Goal: Task Accomplishment & Management: Complete application form

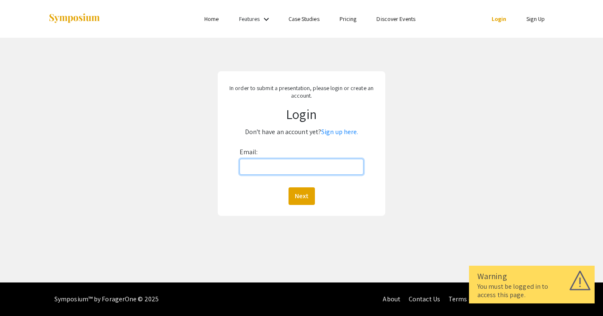
click at [298, 166] on input "Email:" at bounding box center [301, 167] width 124 height 16
type input "[EMAIL_ADDRESS][DOMAIN_NAME]"
click at [303, 198] on button "Next" at bounding box center [301, 196] width 26 height 18
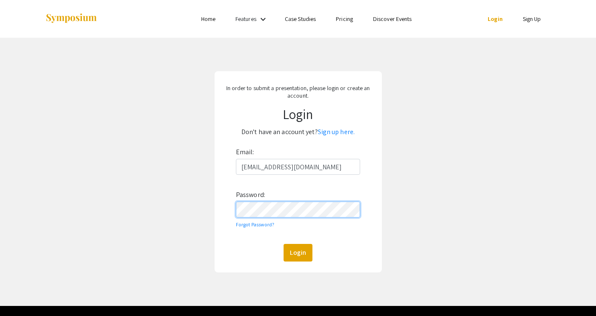
click at [284, 244] on button "Login" at bounding box center [298, 253] width 29 height 18
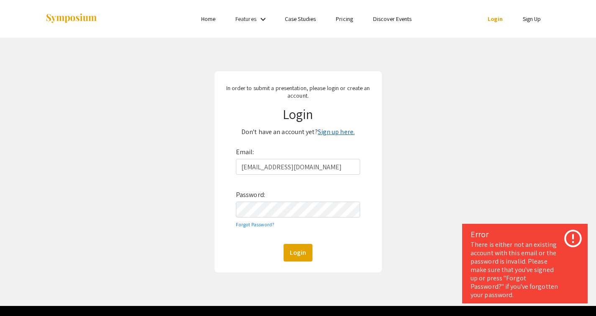
click at [342, 135] on link "Sign up here." at bounding box center [336, 131] width 37 height 9
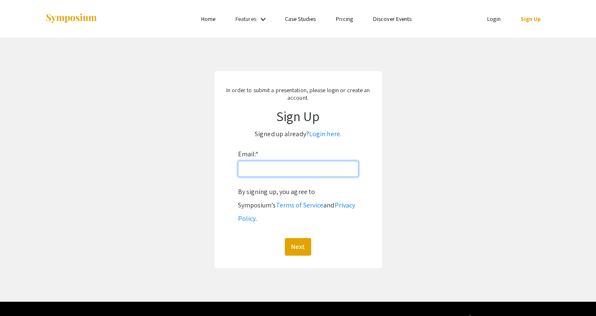
click at [303, 169] on input "Email: *" at bounding box center [298, 169] width 121 height 16
type input "[EMAIL_ADDRESS][DOMAIN_NAME]"
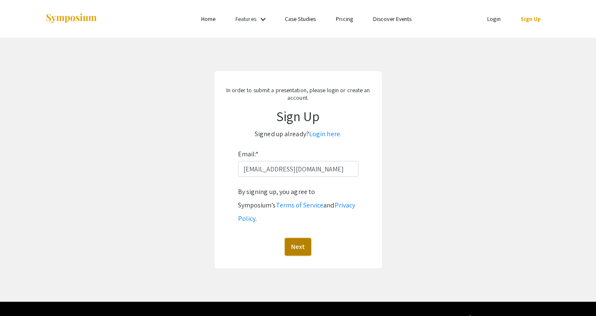
click at [303, 238] on button "Next" at bounding box center [298, 247] width 26 height 18
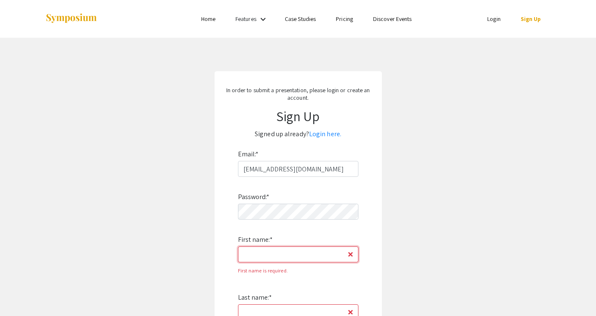
click at [316, 250] on input "First name: *" at bounding box center [298, 254] width 121 height 16
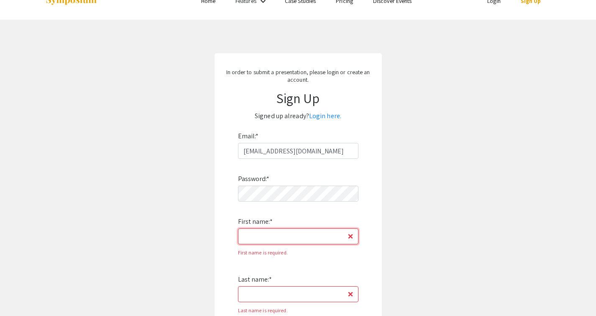
scroll to position [146, 0]
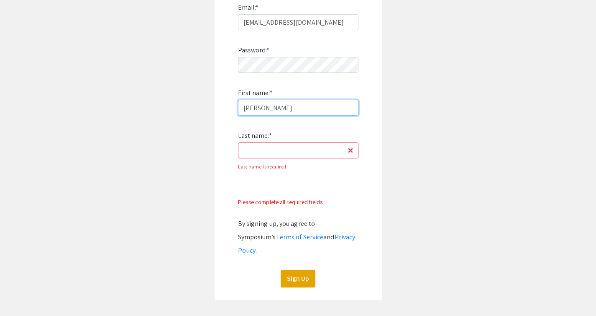
type input "[PERSON_NAME]"
click at [265, 149] on input "Last name: *" at bounding box center [298, 150] width 121 height 16
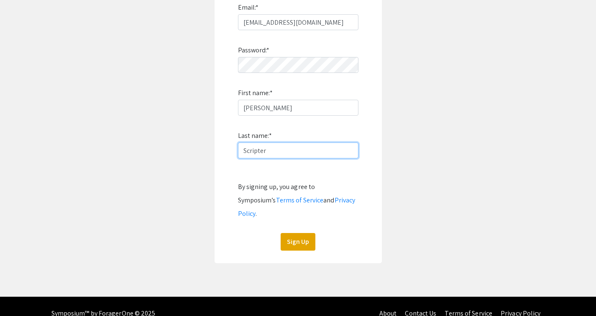
type input "Scripter"
click at [396, 134] on app-signup "In order to submit a presentation, please login or create an account. Sign Up S…" at bounding box center [298, 94] width 596 height 338
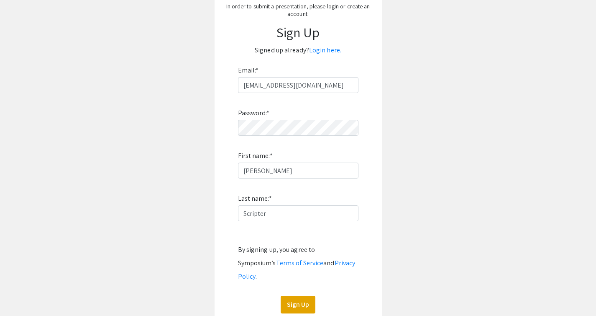
scroll to position [89, 0]
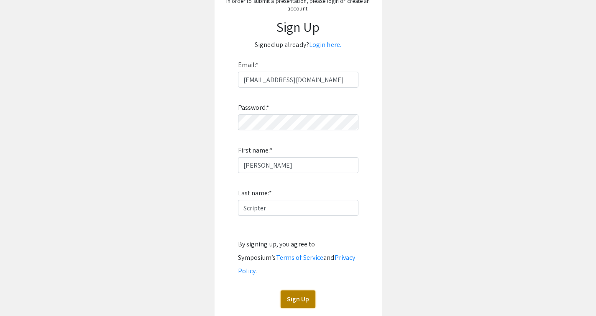
click at [297, 290] on button "Sign Up" at bounding box center [298, 299] width 35 height 18
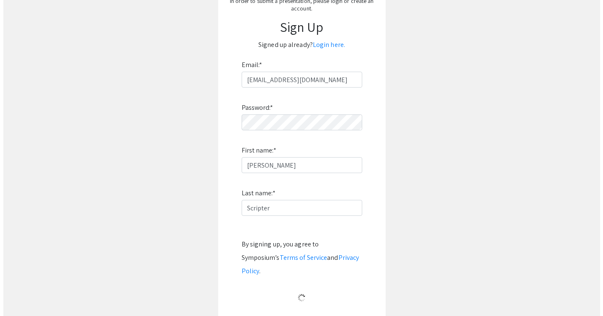
scroll to position [0, 0]
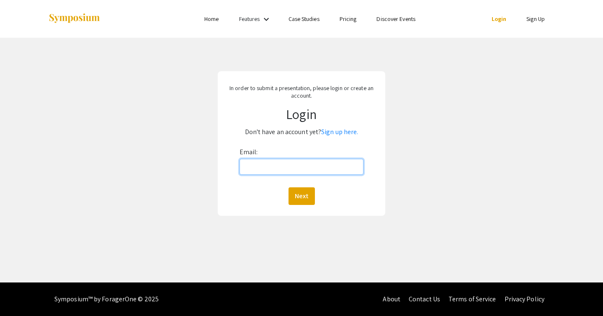
click at [358, 165] on input "Email:" at bounding box center [301, 167] width 124 height 16
type input "[EMAIL_ADDRESS][DOMAIN_NAME]"
click at [302, 196] on button "Next" at bounding box center [301, 196] width 26 height 18
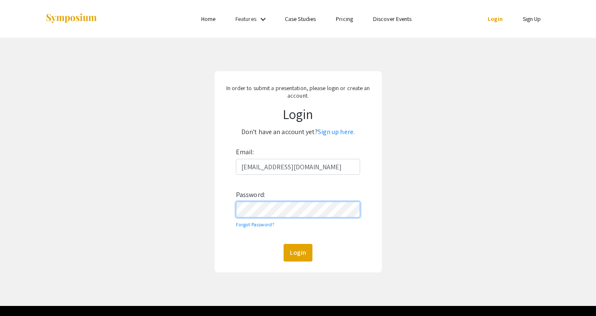
click at [284, 244] on button "Login" at bounding box center [298, 253] width 29 height 18
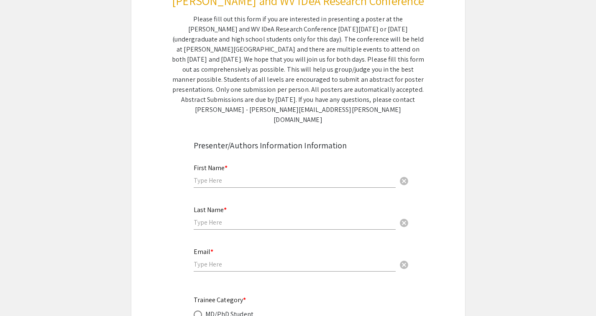
scroll to position [176, 0]
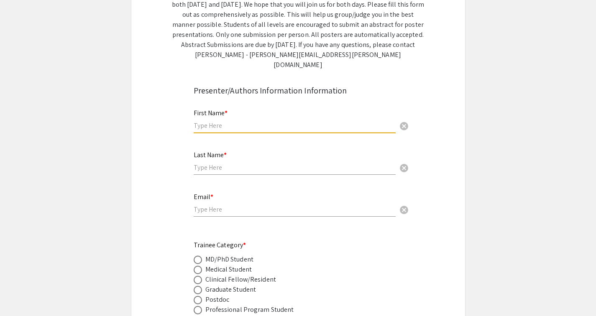
click at [211, 121] on input "text" at bounding box center [295, 125] width 202 height 9
type input "[PERSON_NAME]"
type input "Scripter"
type input "[EMAIL_ADDRESS][DOMAIN_NAME]"
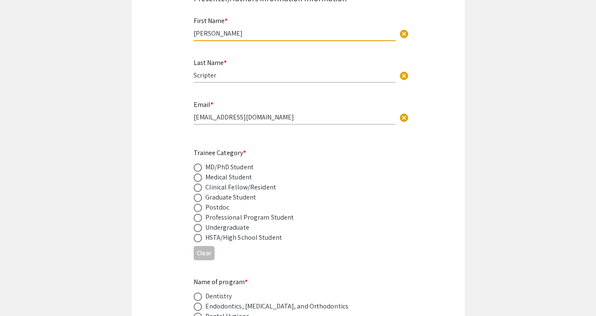
scroll to position [279, 0]
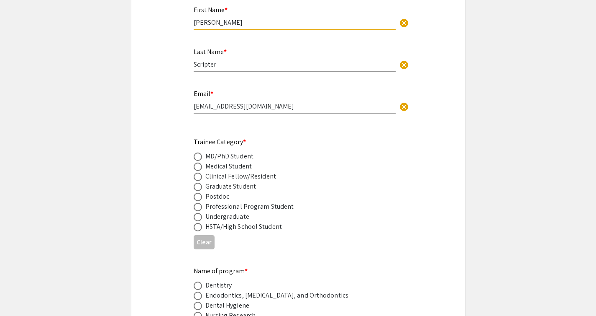
click at [197, 182] on span at bounding box center [198, 186] width 8 height 8
click at [197, 182] on input "radio" at bounding box center [198, 186] width 8 height 8
radio input "true"
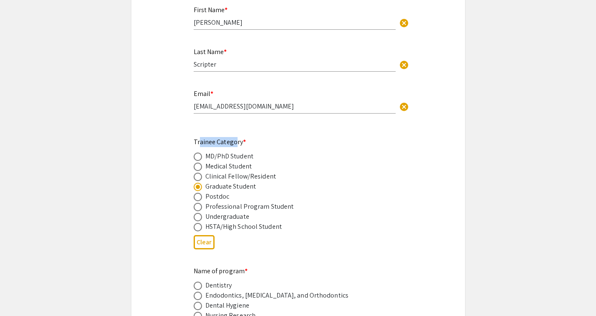
drag, startPoint x: 200, startPoint y: 133, endPoint x: 236, endPoint y: 132, distance: 36.4
click at [236, 137] on mat-label "Trainee Category *" at bounding box center [220, 141] width 53 height 9
click at [278, 161] on div "Medical Student" at bounding box center [292, 166] width 196 height 10
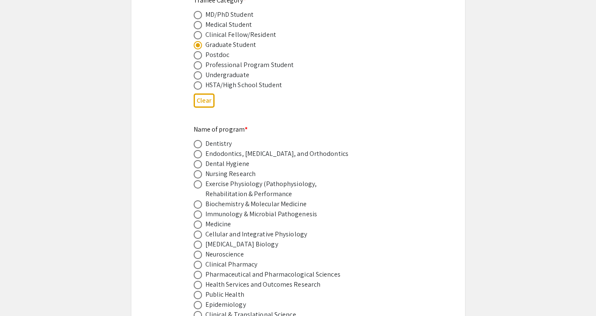
scroll to position [462, 0]
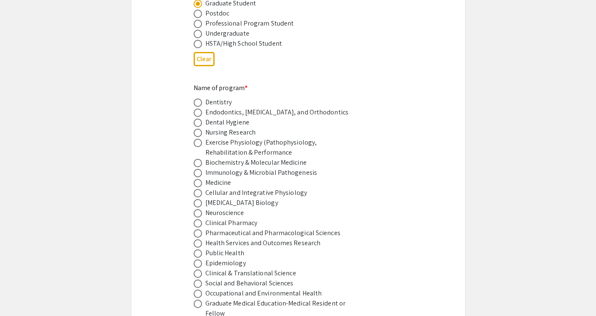
click at [198, 209] on span at bounding box center [198, 213] width 8 height 8
click at [198, 209] on input "radio" at bounding box center [198, 213] width 8 height 8
radio input "true"
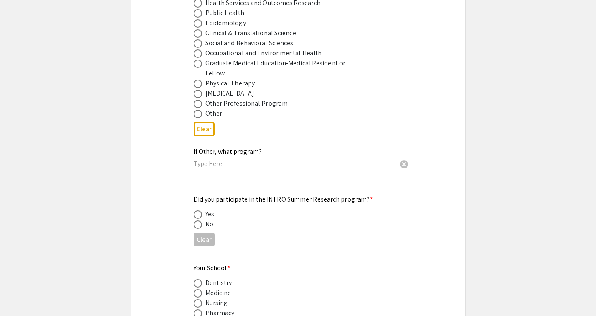
scroll to position [745, 0]
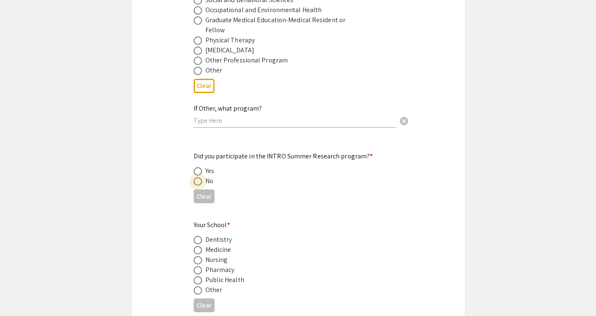
click at [203, 177] on label at bounding box center [200, 181] width 12 height 8
click at [202, 177] on input "radio" at bounding box center [198, 181] width 8 height 8
radio input "true"
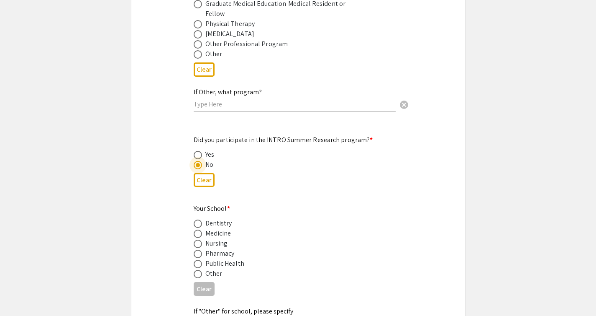
scroll to position [779, 0]
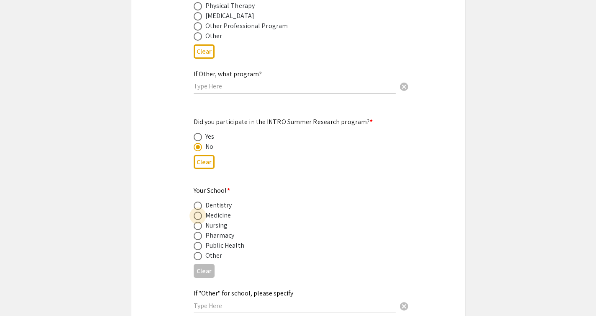
click at [198, 211] on span at bounding box center [198, 215] width 8 height 8
click at [198, 211] on input "radio" at bounding box center [198, 215] width 8 height 8
radio input "true"
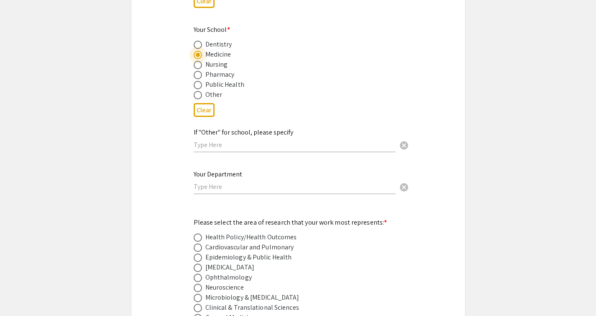
scroll to position [951, 0]
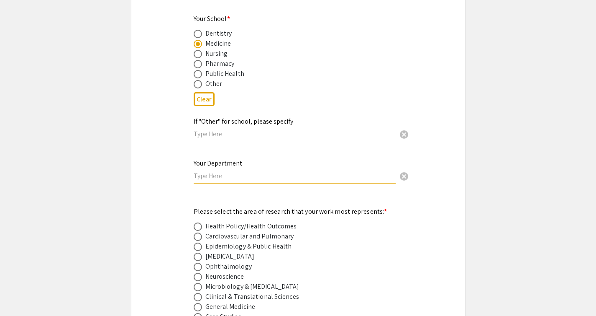
click at [207, 171] on input "text" at bounding box center [295, 175] width 202 height 9
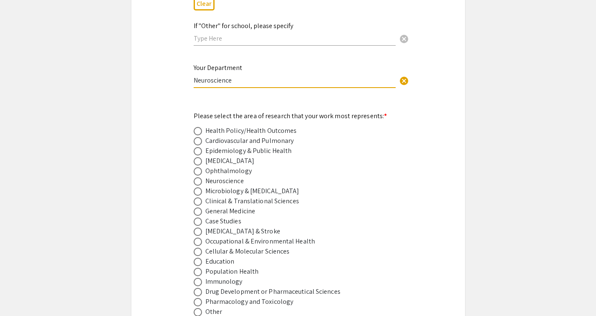
scroll to position [1051, 0]
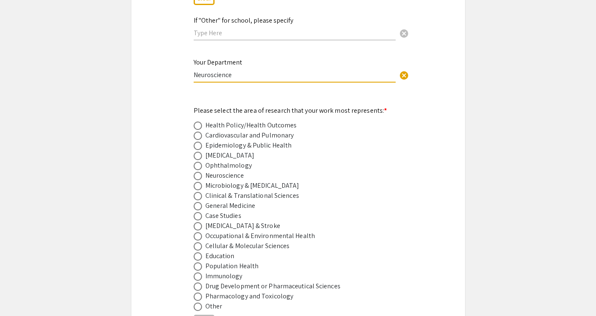
type input "Neuroscience"
click at [202, 172] on span at bounding box center [198, 176] width 8 height 8
click at [202, 172] on input "radio" at bounding box center [198, 176] width 8 height 8
radio input "true"
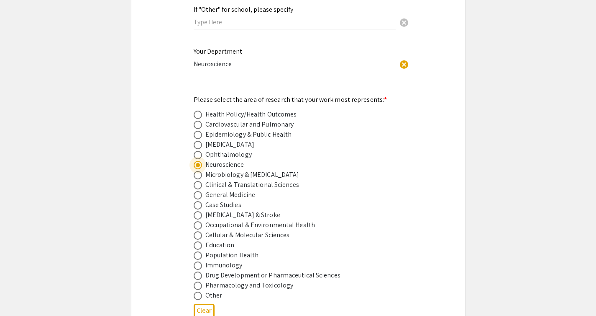
scroll to position [1068, 0]
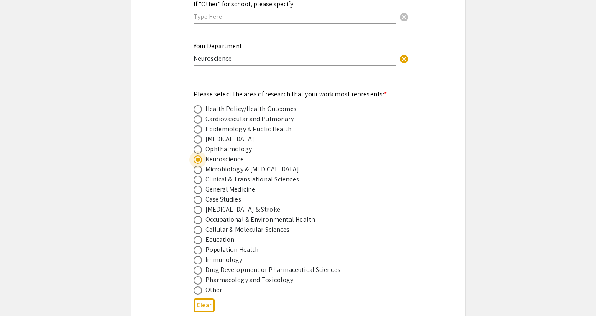
click at [196, 206] on span at bounding box center [198, 210] width 8 height 8
click at [196, 206] on input "radio" at bounding box center [198, 210] width 8 height 8
radio input "true"
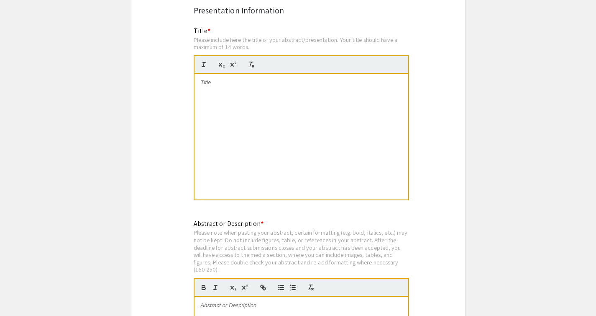
scroll to position [1518, 0]
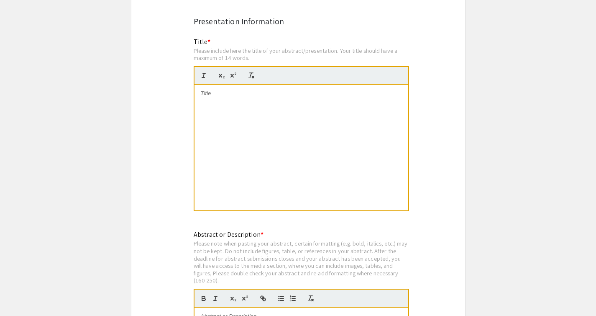
click at [232, 92] on div at bounding box center [302, 148] width 214 height 126
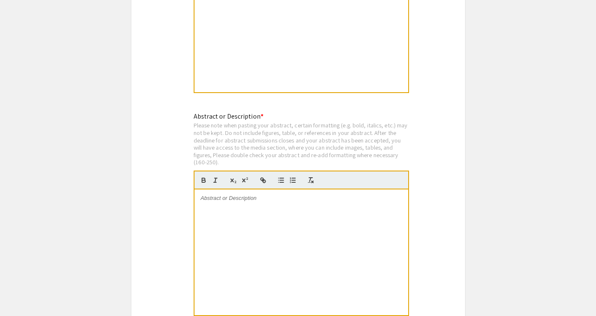
scroll to position [1665, 0]
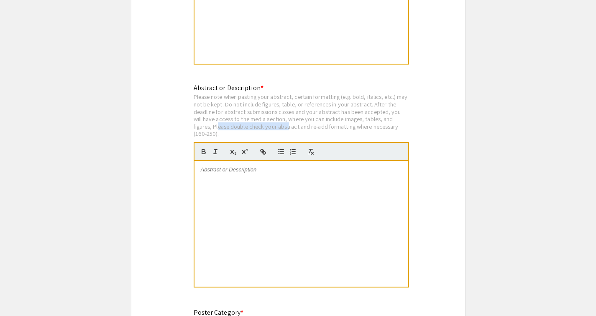
drag, startPoint x: 218, startPoint y: 117, endPoint x: 291, endPoint y: 118, distance: 72.4
click at [291, 118] on div "Please note when pasting your abstract, certain formatting (e.g. bold, italics,…" at bounding box center [302, 115] width 216 height 44
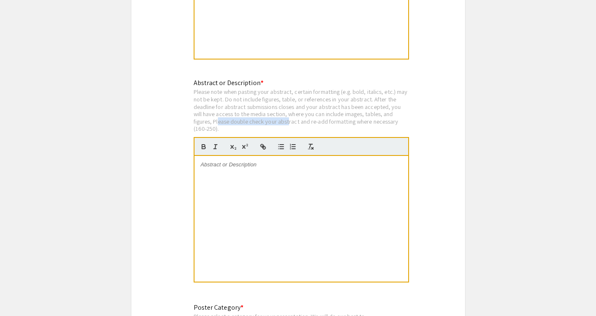
scroll to position [1681, 0]
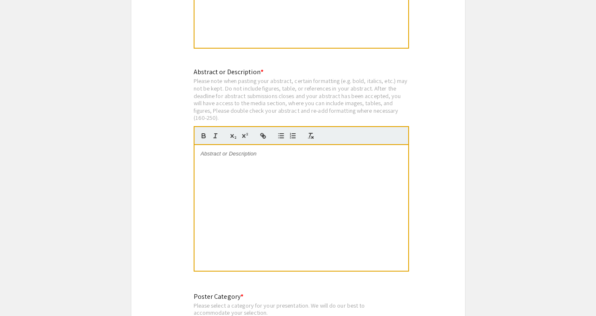
drag, startPoint x: 197, startPoint y: 108, endPoint x: 218, endPoint y: 110, distance: 21.0
click at [218, 110] on div "Please note when pasting your abstract, certain formatting (e.g. bold, italics,…" at bounding box center [302, 99] width 216 height 44
drag, startPoint x: 198, startPoint y: 110, endPoint x: 213, endPoint y: 111, distance: 15.5
click at [213, 111] on div "Please note when pasting your abstract, certain formatting (e.g. bold, italics,…" at bounding box center [302, 99] width 216 height 44
click at [396, 92] on div "Please note when pasting your abstract, certain formatting (e.g. bold, italics,…" at bounding box center [302, 99] width 216 height 44
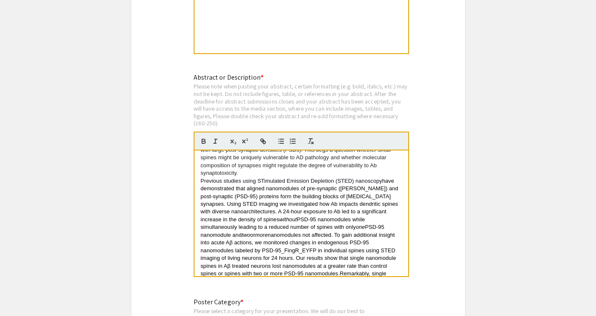
scroll to position [0, 0]
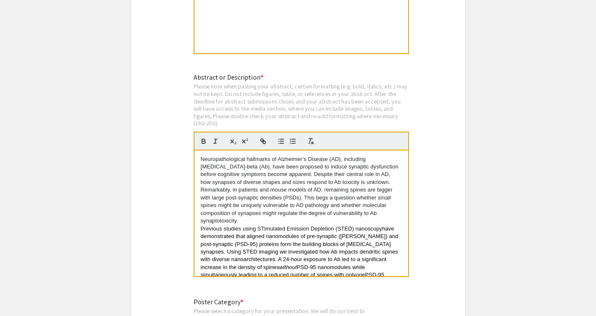
click at [221, 158] on p "Neuropathological hallmarks of Alzheimer’s Disease (AD), including Amyloid-beta…" at bounding box center [301, 189] width 201 height 69
drag, startPoint x: 298, startPoint y: 173, endPoint x: 293, endPoint y: 174, distance: 5.5
click at [293, 174] on p "Neuropathological hallmarks of Alzheimer’s Disease (AD), including Amyloid-beta…" at bounding box center [301, 189] width 201 height 69
copy p "Ab"
drag, startPoint x: 222, startPoint y: 158, endPoint x: 213, endPoint y: 158, distance: 8.4
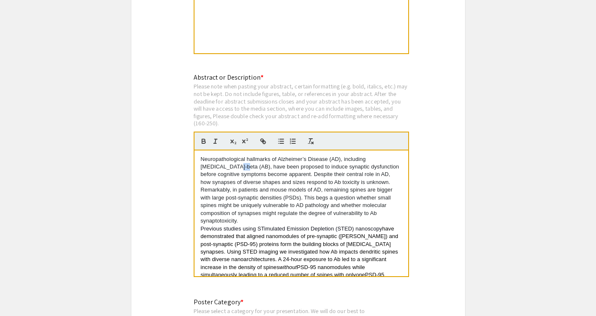
click at [213, 158] on p "Neuropathological hallmarks of Alzheimer’s Disease (AD), including Amyloid-beta…" at bounding box center [301, 189] width 201 height 69
click at [223, 159] on p "Neuropathological hallmarks of Alzheimer’s Disease (AD), including Amyloid-beta…" at bounding box center [301, 189] width 201 height 69
drag, startPoint x: 222, startPoint y: 158, endPoint x: 216, endPoint y: 159, distance: 6.7
click at [216, 159] on p "Neuropathological hallmarks of Alzheimer’s Disease (AD), including Amyloid-beta…" at bounding box center [301, 189] width 201 height 69
click at [349, 231] on span "have demonstrated that aligned nanomodules of pre-synaptic (Bassoon) and post-s…" at bounding box center [300, 247] width 199 height 45
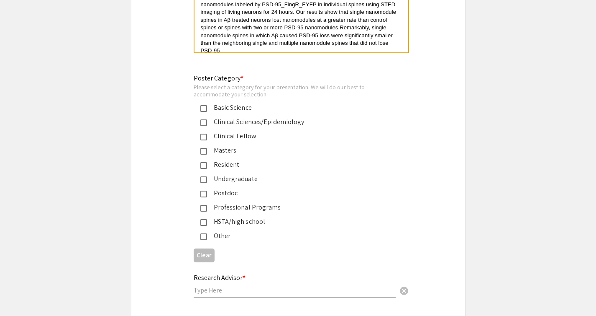
scroll to position [1904, 0]
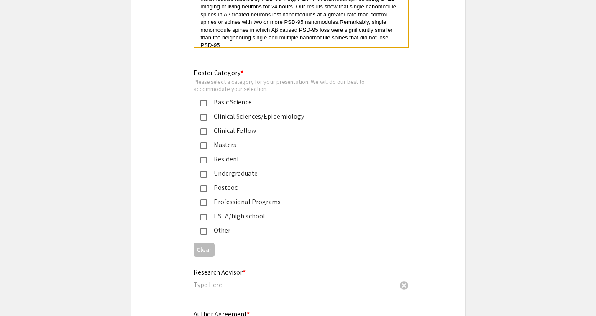
click at [206, 100] on mat-pseudo-checkbox at bounding box center [203, 103] width 7 height 7
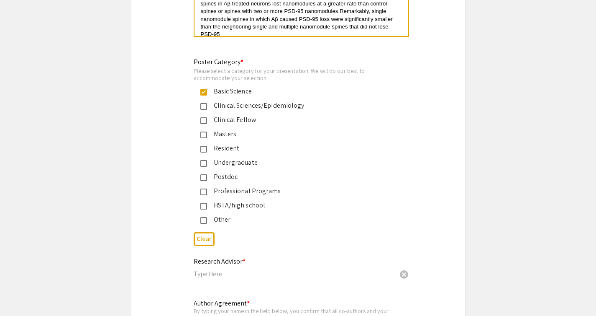
click at [218, 269] on input "text" at bounding box center [295, 273] width 202 height 9
click at [201, 269] on input "Dr.Martin Hruska" at bounding box center [295, 273] width 202 height 9
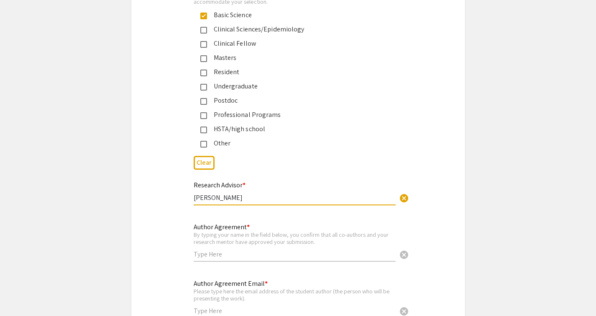
scroll to position [1997, 0]
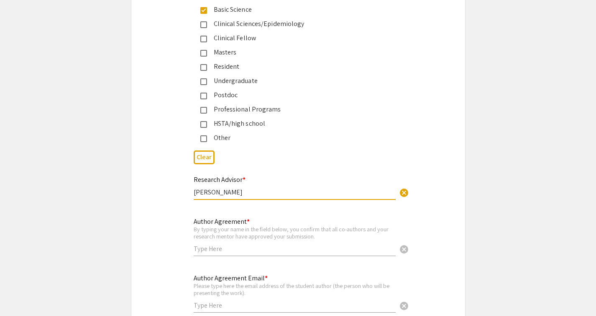
type input "Dr. Martin Hruska"
click at [217, 244] on input "text" at bounding box center [295, 248] width 202 height 9
type input "James Scripter"
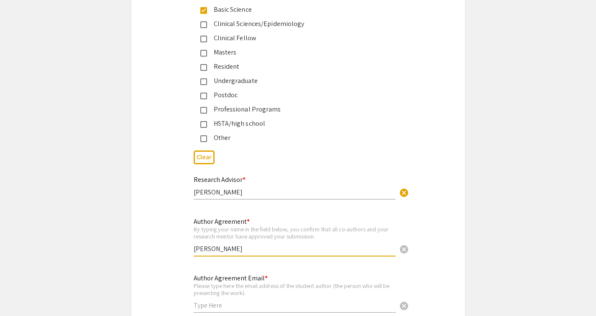
type input "[EMAIL_ADDRESS][DOMAIN_NAME]"
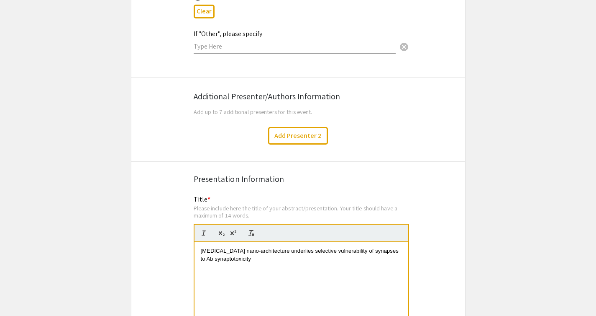
scroll to position [1315, 0]
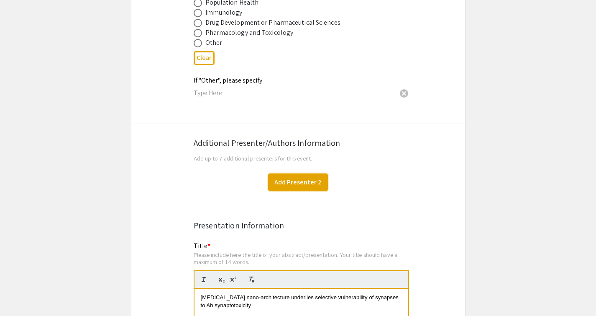
click at [300, 173] on button "Add Presenter 2" at bounding box center [298, 182] width 60 height 18
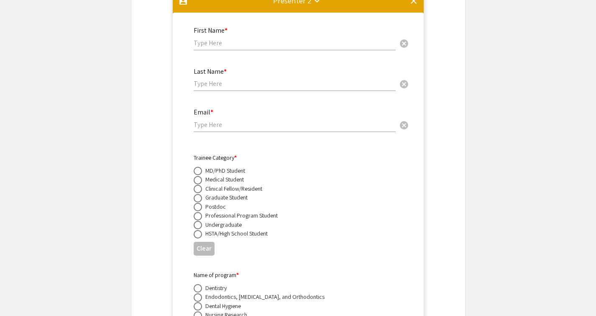
scroll to position [1263, 0]
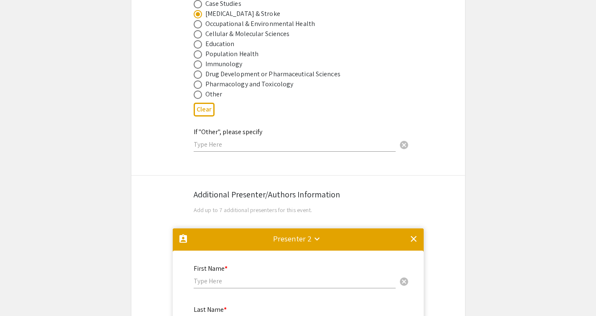
click at [416, 234] on mat-icon "clear" at bounding box center [414, 239] width 10 height 10
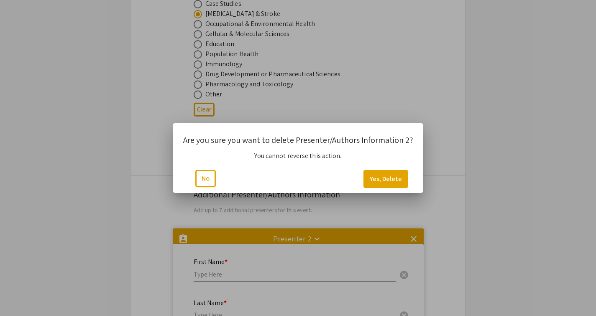
scroll to position [0, 0]
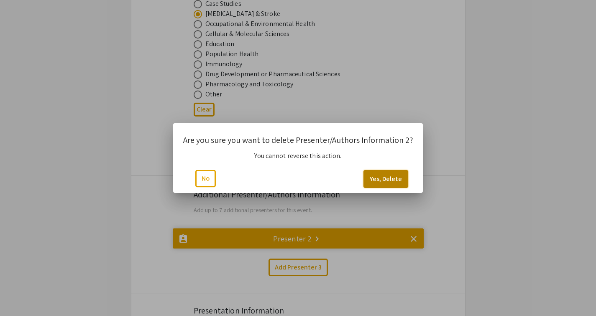
click at [386, 184] on button "Yes, Delete" at bounding box center [386, 179] width 45 height 18
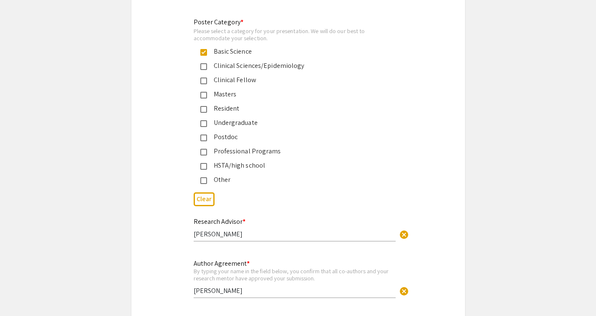
scroll to position [2074, 0]
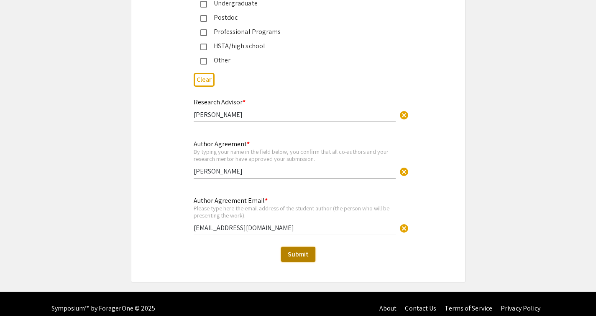
click at [303, 249] on span "Submit" at bounding box center [298, 253] width 21 height 9
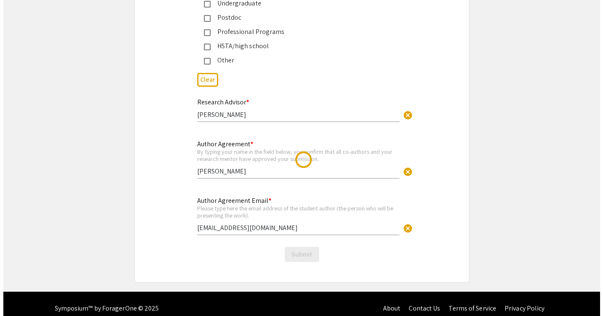
scroll to position [0, 0]
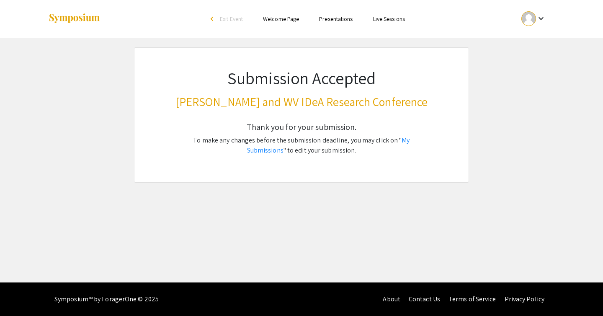
click at [534, 18] on div at bounding box center [528, 18] width 15 height 15
click at [539, 85] on button "Sign out" at bounding box center [537, 82] width 51 height 20
